Goal: Communication & Community: Share content

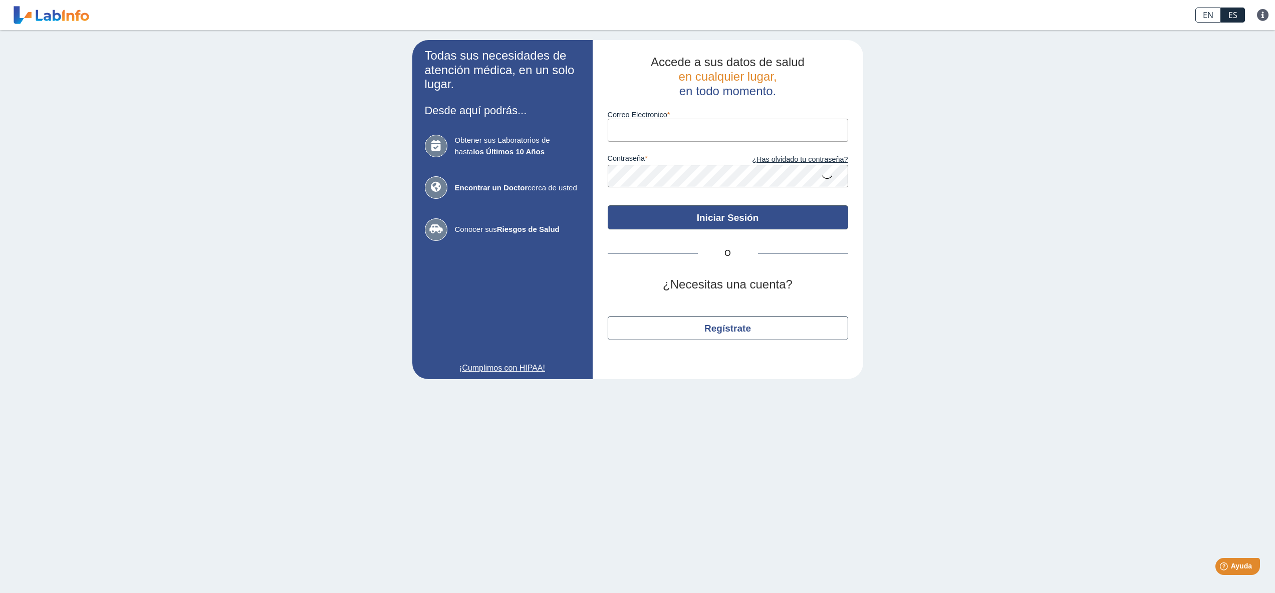
type input "[EMAIL_ADDRESS][DOMAIN_NAME]"
click at [748, 229] on button "Iniciar Sesión" at bounding box center [728, 217] width 240 height 24
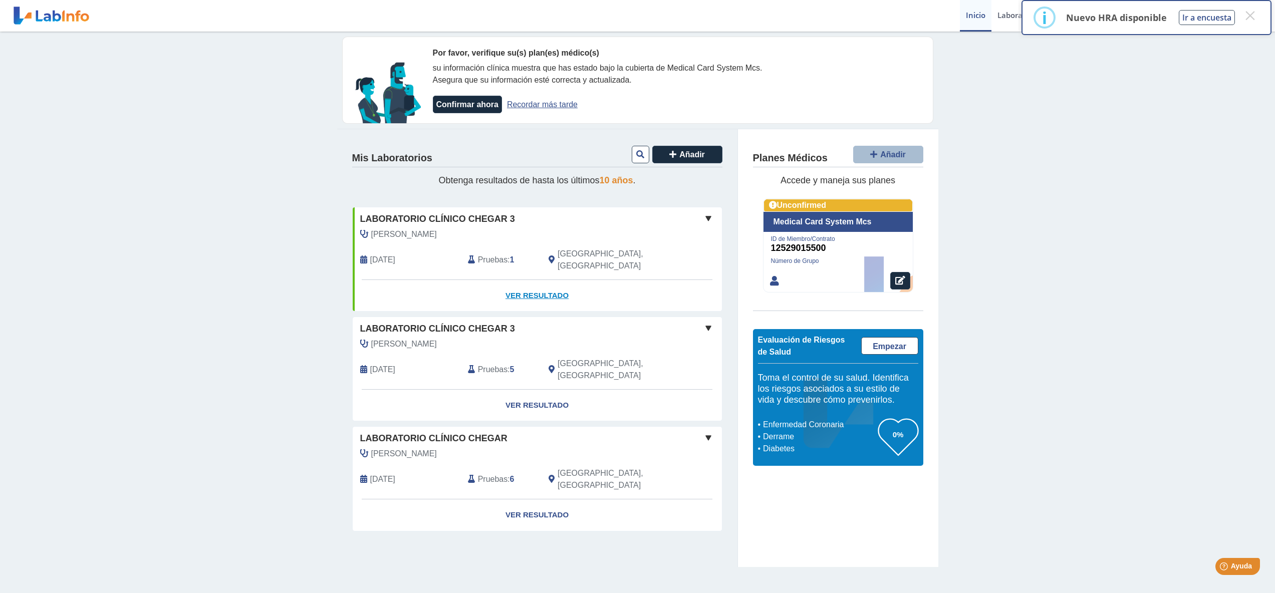
click at [551, 295] on link "Ver Resultado" at bounding box center [537, 296] width 369 height 32
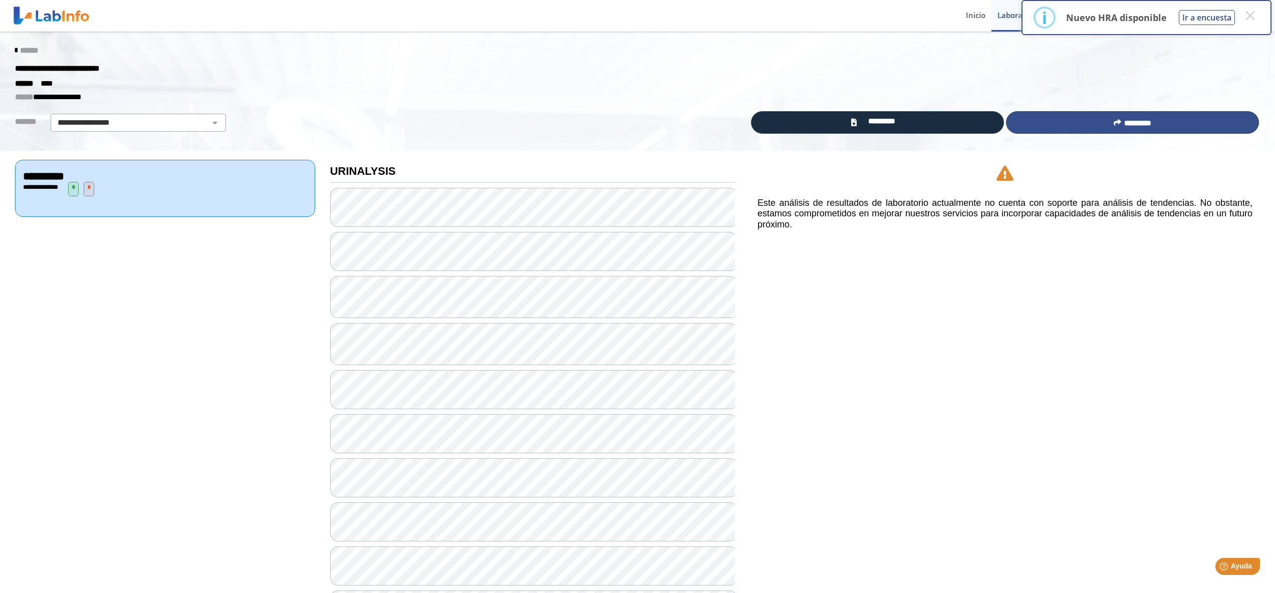
click at [1098, 120] on button "*********" at bounding box center [1132, 122] width 253 height 23
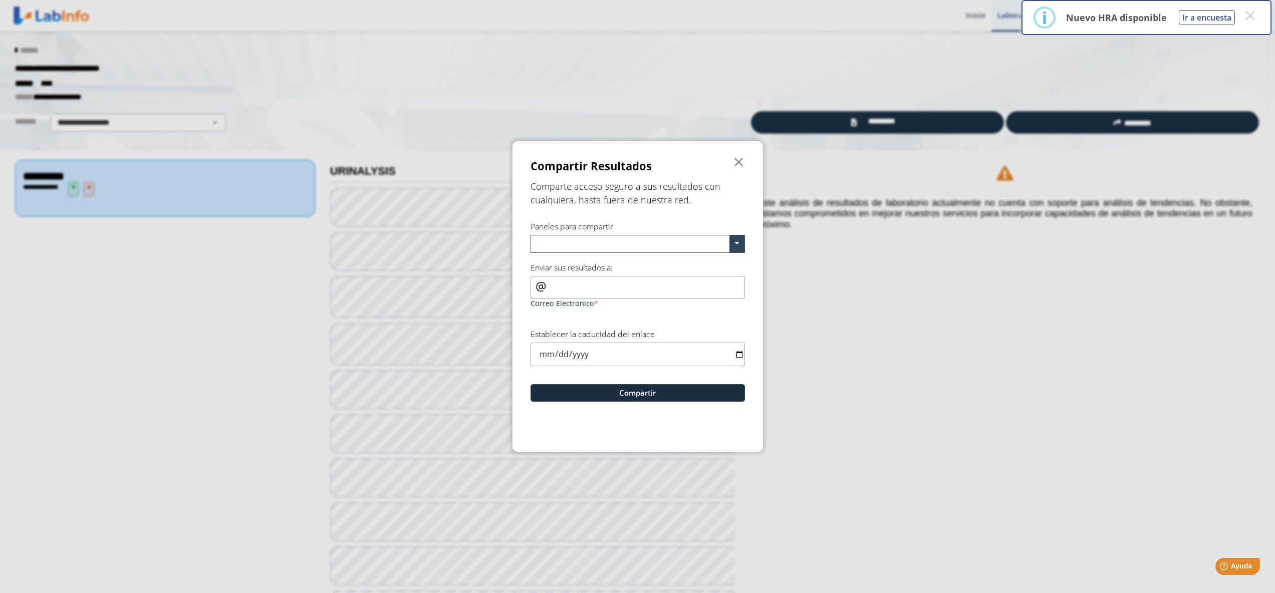
click at [572, 281] on input "Correo Electronico" at bounding box center [637, 287] width 214 height 23
type input "[EMAIL_ADDRESS][DOMAIN_NAME]"
click at [642, 398] on button "Compartir" at bounding box center [637, 393] width 214 height 18
click at [736, 238] on span at bounding box center [736, 243] width 15 height 17
click at [553, 261] on span "URINALYSIS" at bounding box center [552, 261] width 33 height 9
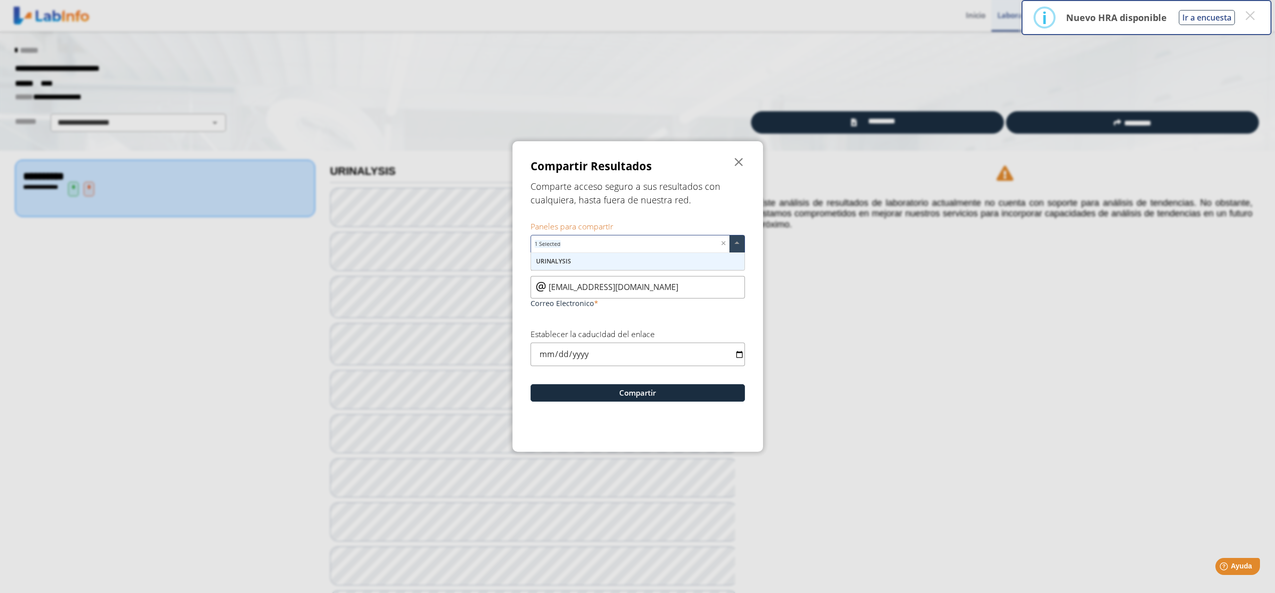
click at [606, 354] on input "date" at bounding box center [637, 355] width 214 height 24
type input "[DATE]"
click at [656, 374] on form "Compartir Resultados  Comparte acceso seguro a sus resultados con cualquiera, …" at bounding box center [637, 296] width 250 height 311
click at [645, 397] on button "Compartir" at bounding box center [637, 393] width 214 height 18
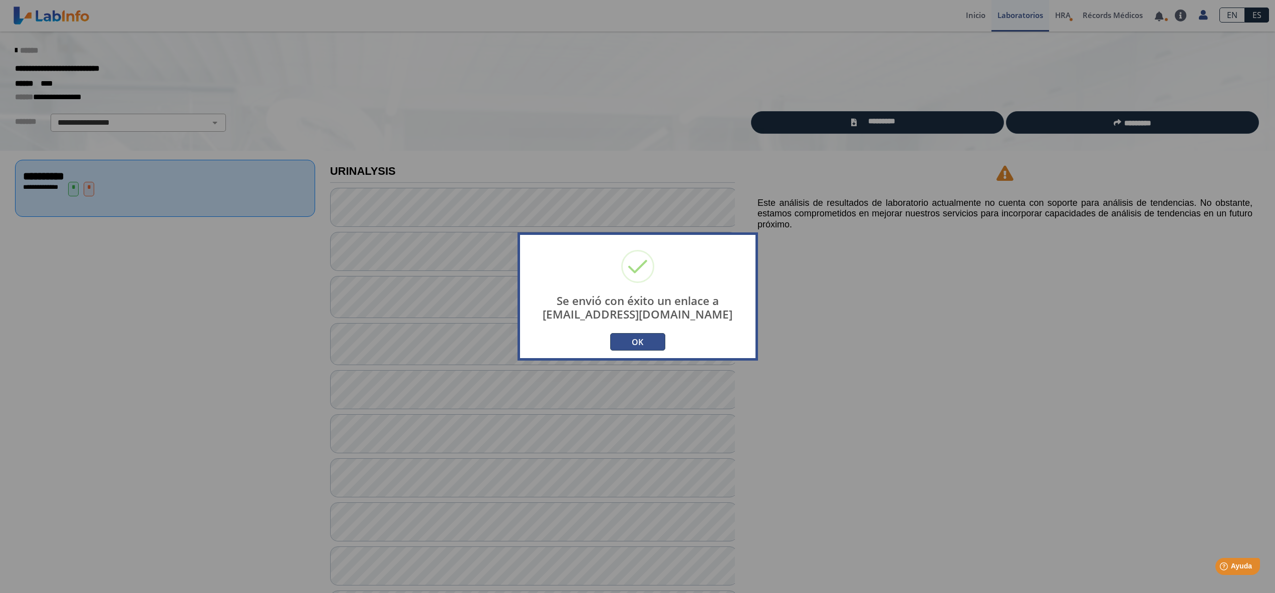
click at [633, 339] on button "OK" at bounding box center [637, 342] width 55 height 18
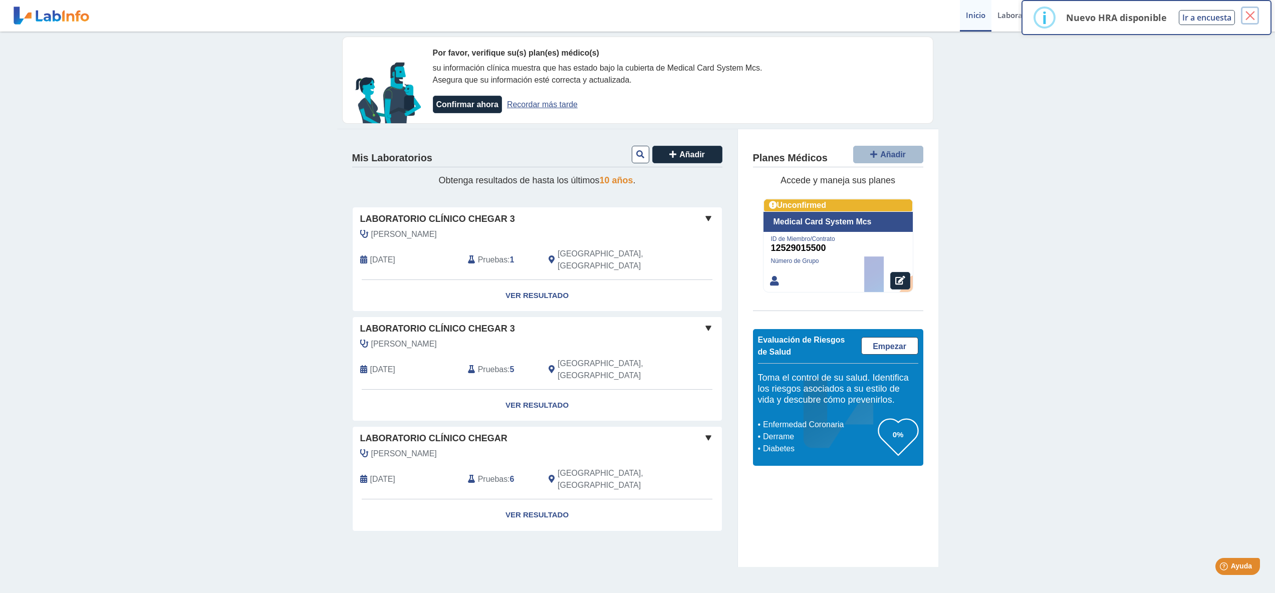
click at [1247, 12] on button "×" at bounding box center [1250, 16] width 18 height 18
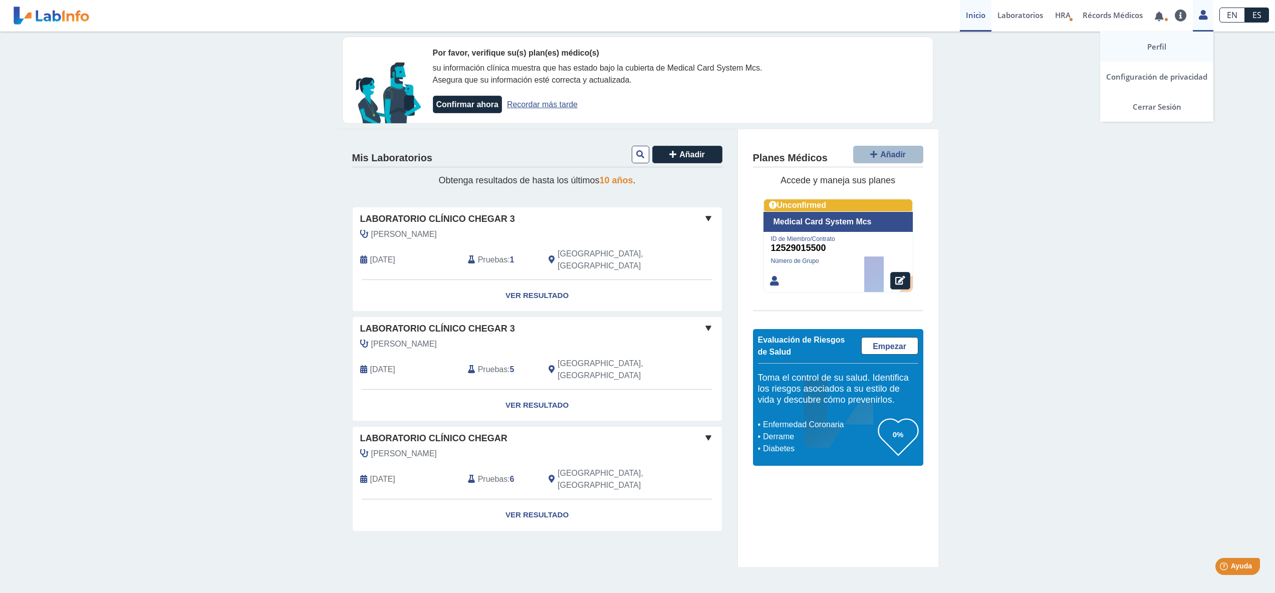
click at [1140, 44] on link "Perfil" at bounding box center [1156, 47] width 113 height 30
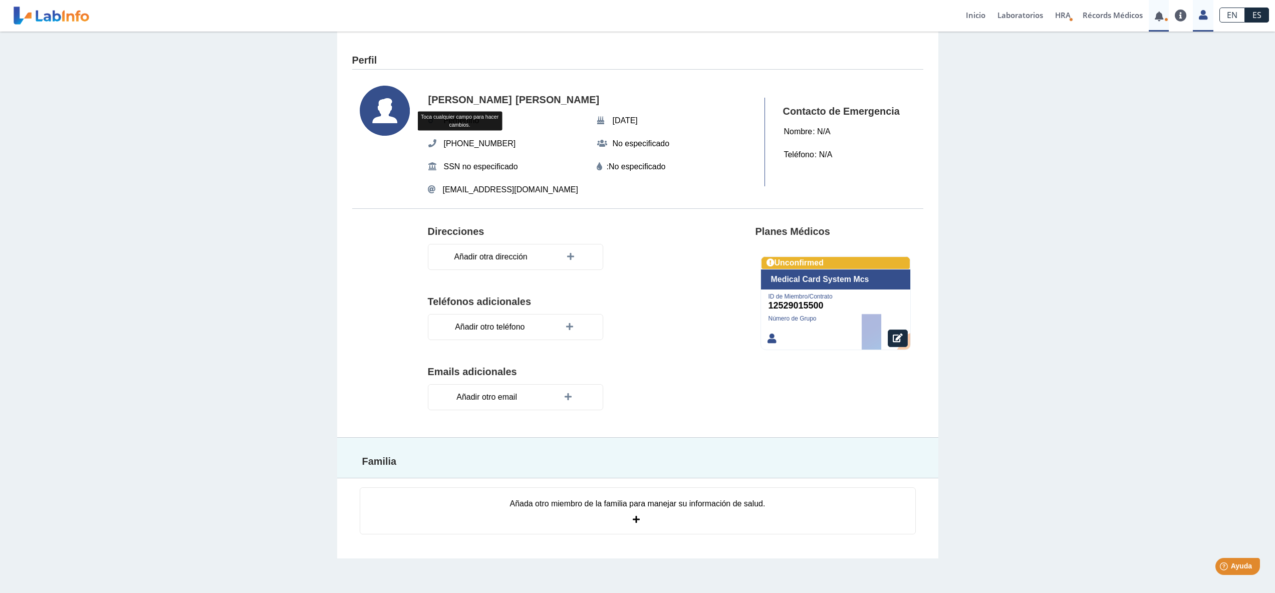
click at [1153, 17] on link at bounding box center [1159, 17] width 21 height 8
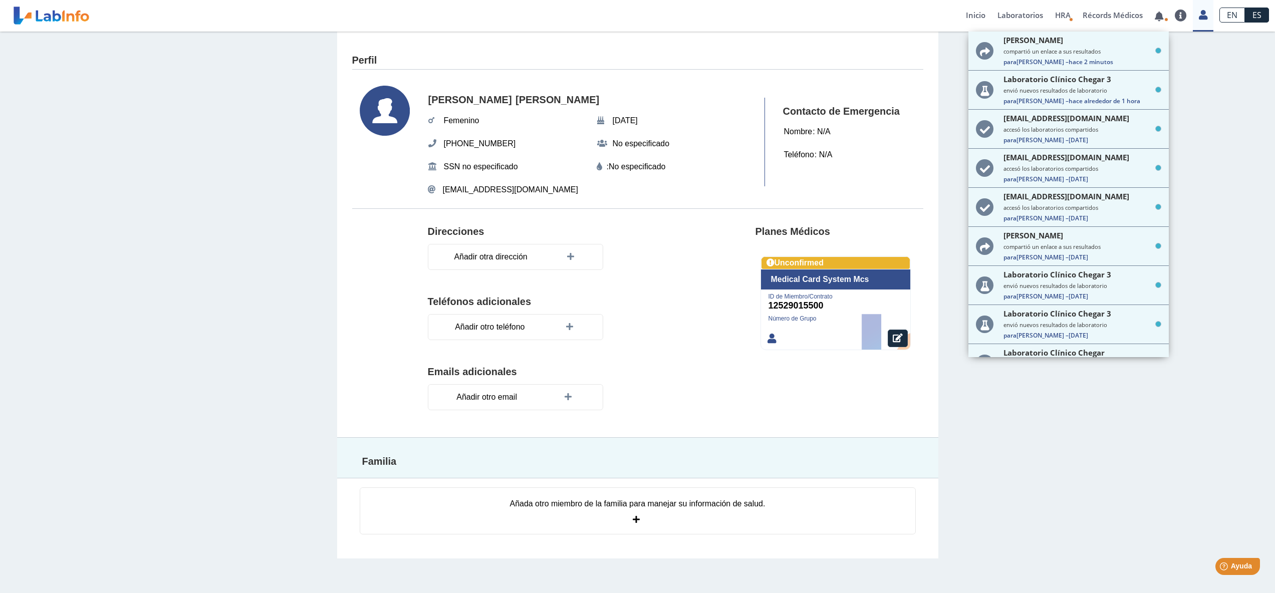
click at [1245, 168] on div "Perfil Rosa Jusino Lopez Femenino Apr 13, 1954 (787) 249-1269 No especificado S…" at bounding box center [637, 295] width 1275 height 527
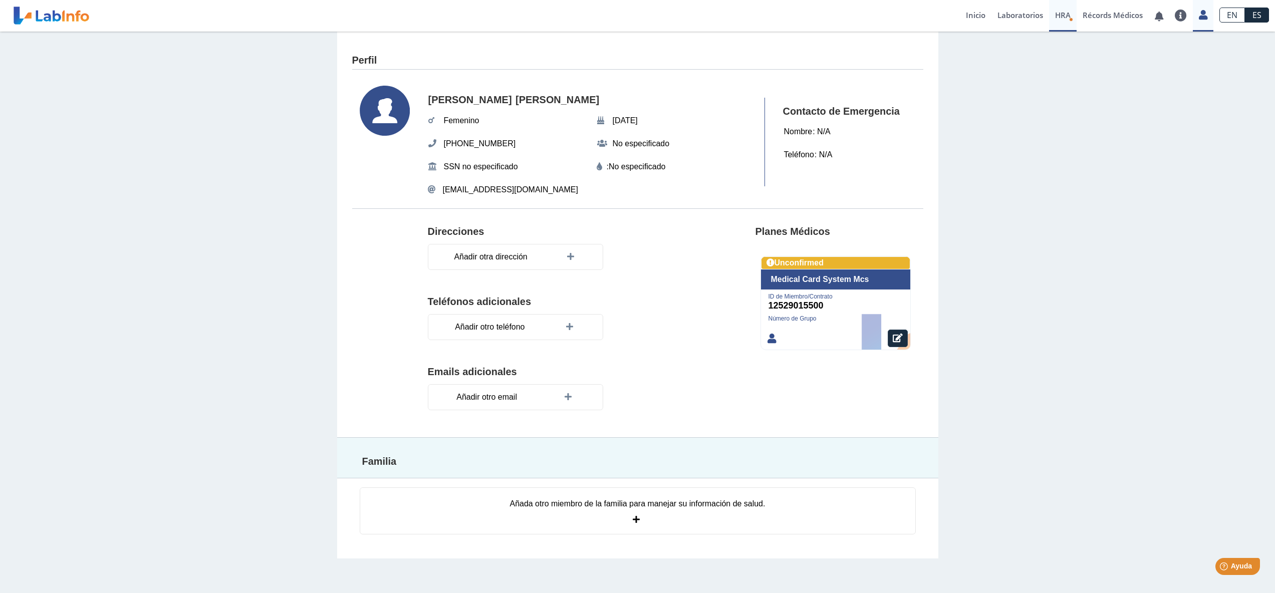
click at [1055, 12] on span "HRA" at bounding box center [1063, 15] width 16 height 10
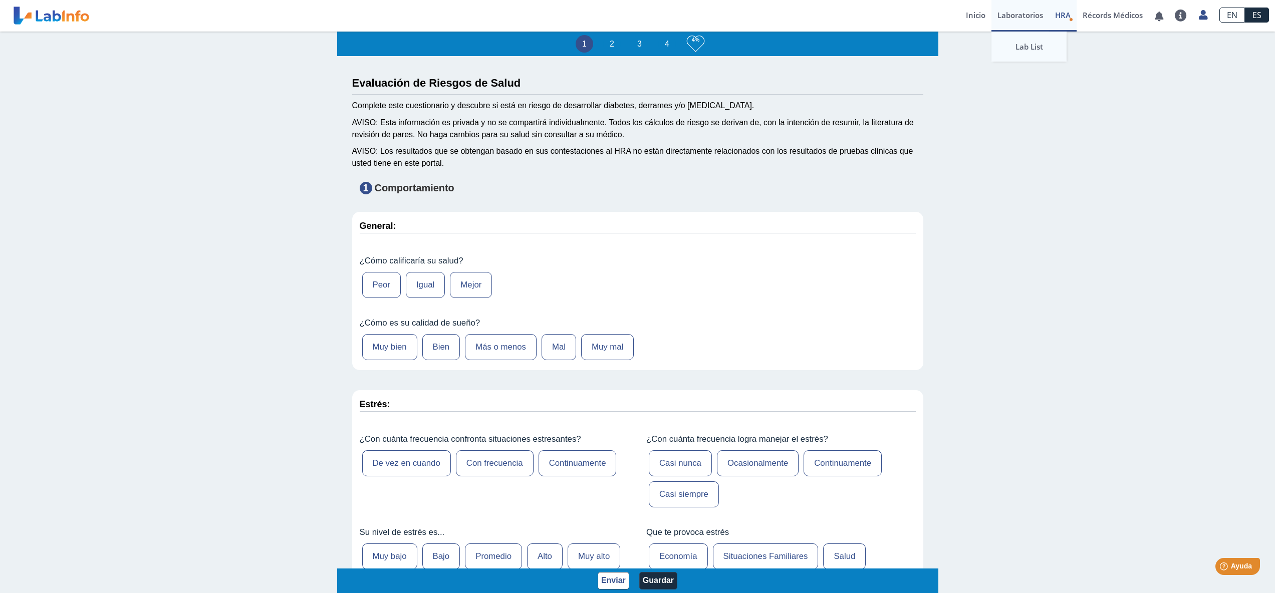
click at [994, 45] on link "Lab List" at bounding box center [1028, 47] width 75 height 30
